Goal: Transaction & Acquisition: Purchase product/service

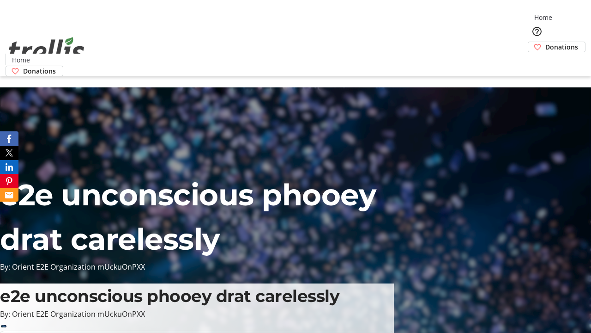
click at [545, 42] on span "Donations" at bounding box center [561, 47] width 33 height 10
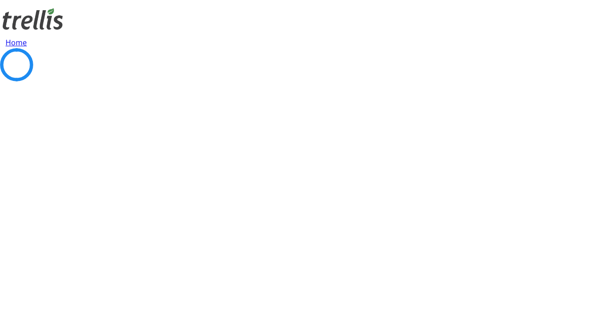
select select "CA"
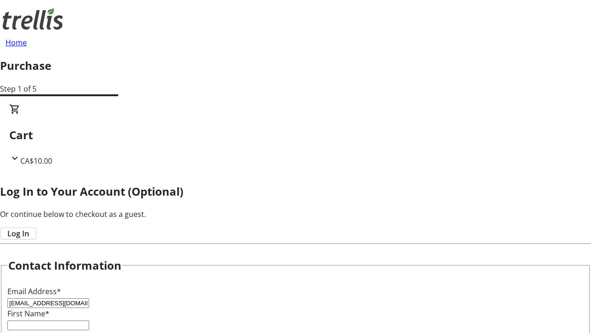
type input "[EMAIL_ADDRESS][DOMAIN_NAME]"
type input "Javonte"
type input "[PERSON_NAME]"
type input "[STREET_ADDRESS][PERSON_NAME]"
type input "Kelowna"
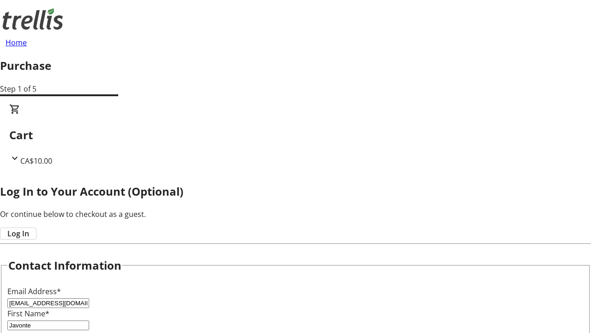
select select "BC"
type input "Kelowna"
type input "V1Y 0C2"
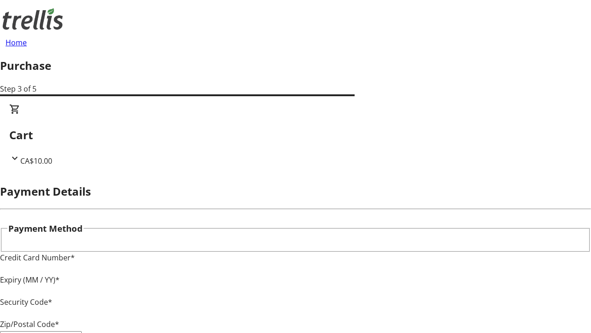
type input "V1Y 0C2"
